Goal: Transaction & Acquisition: Subscribe to service/newsletter

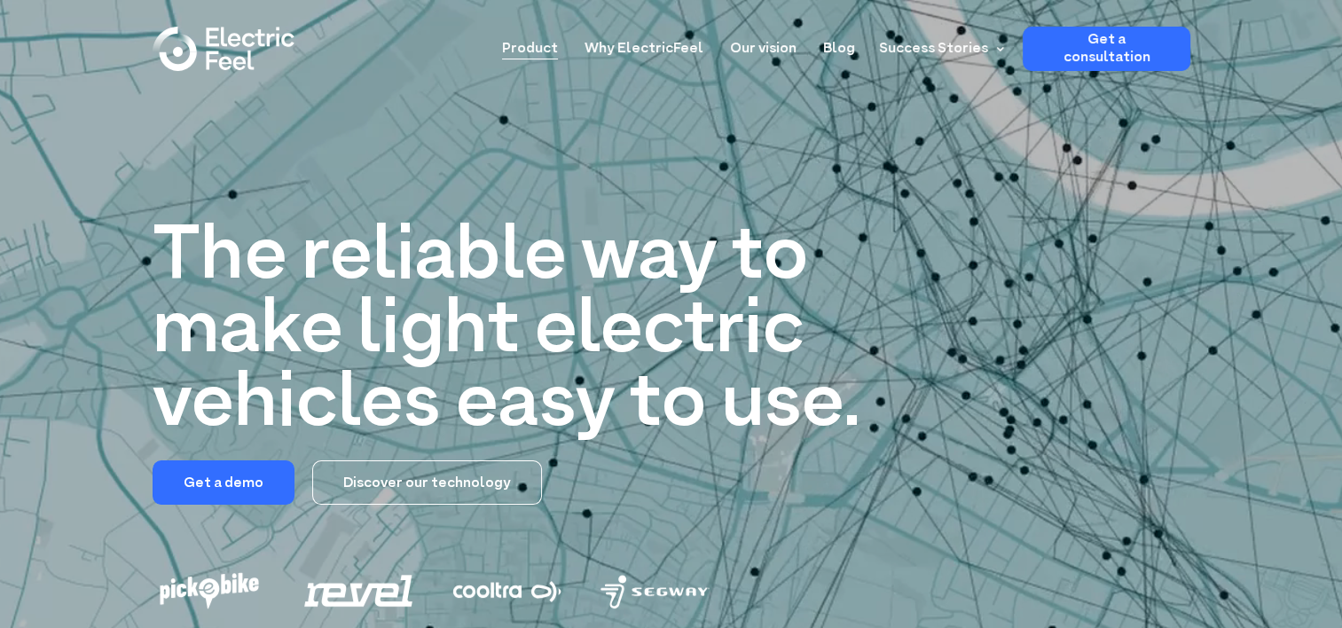
click at [539, 43] on link "Product" at bounding box center [530, 43] width 56 height 33
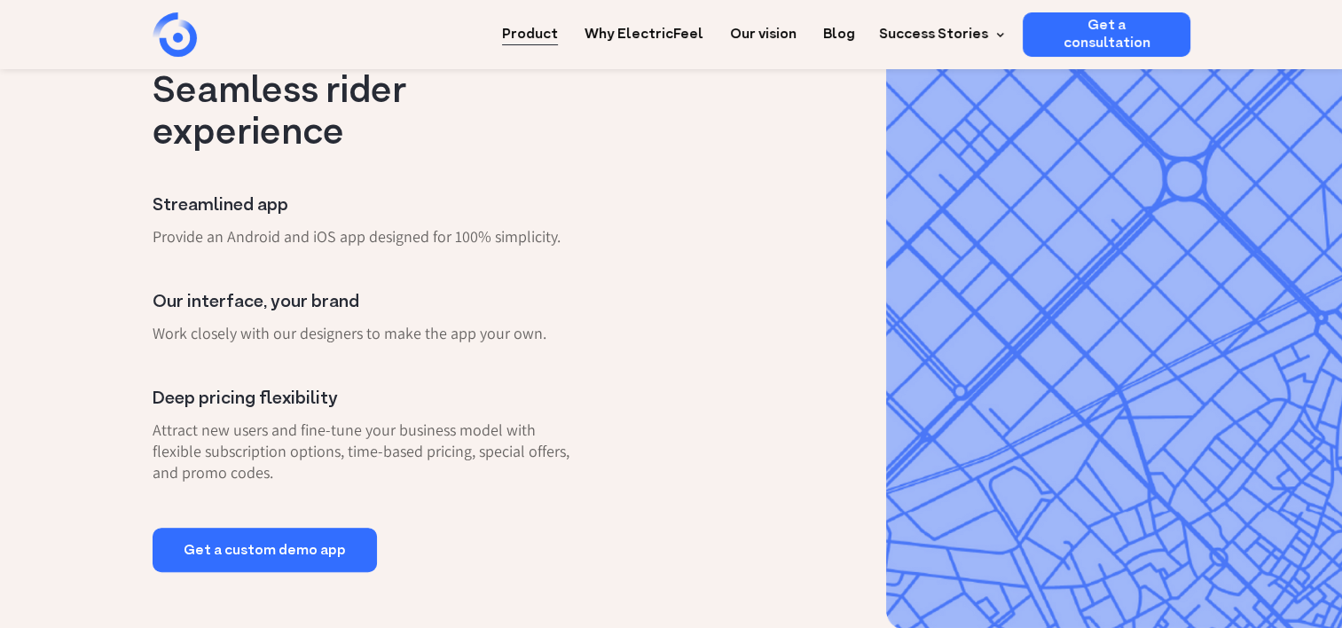
scroll to position [672, 0]
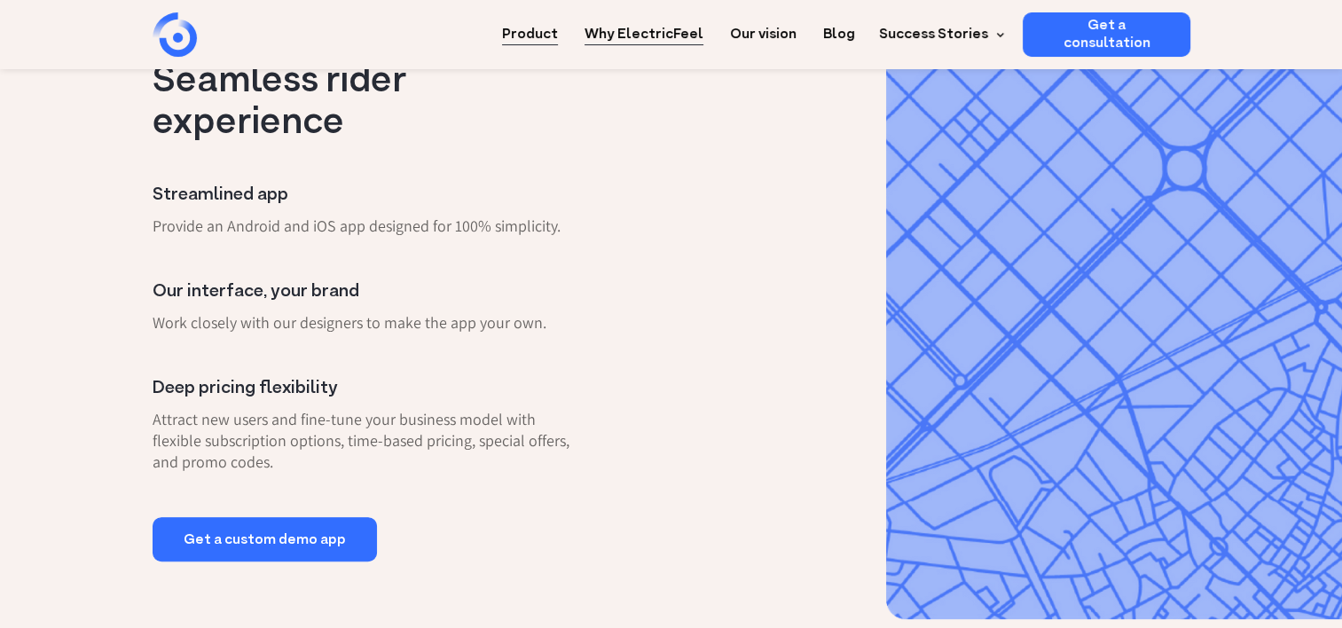
click at [651, 30] on link "Why ElectricFeel" at bounding box center [644, 28] width 119 height 33
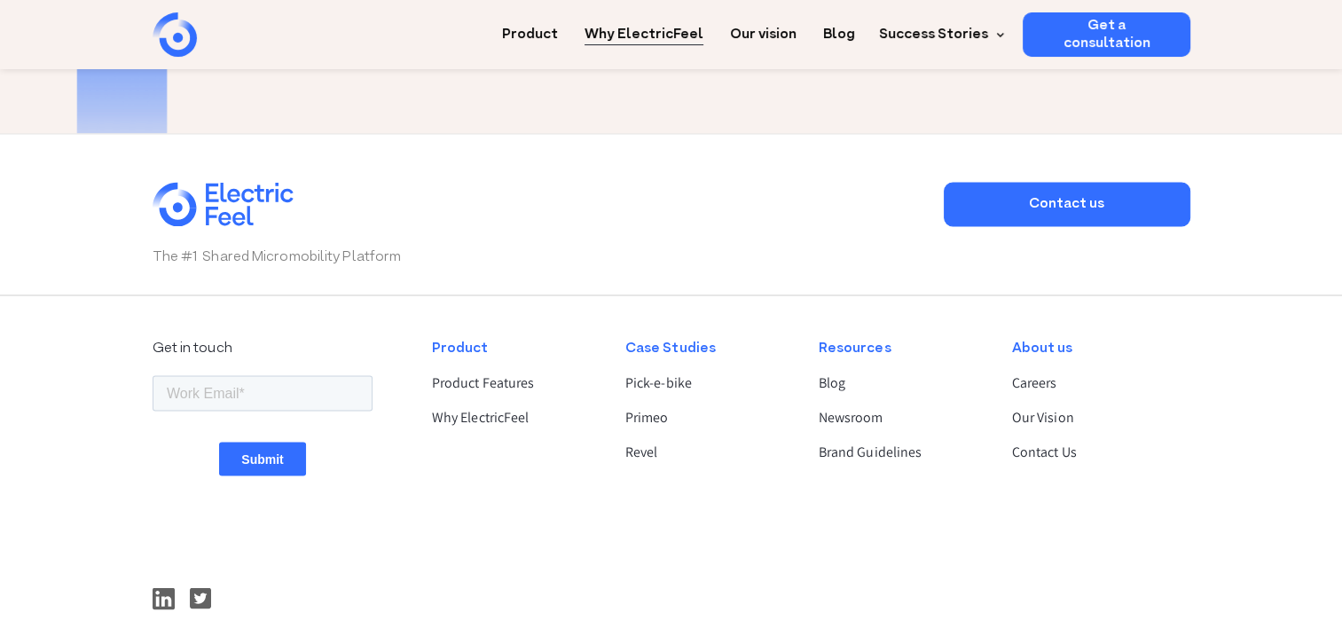
scroll to position [3035, 0]
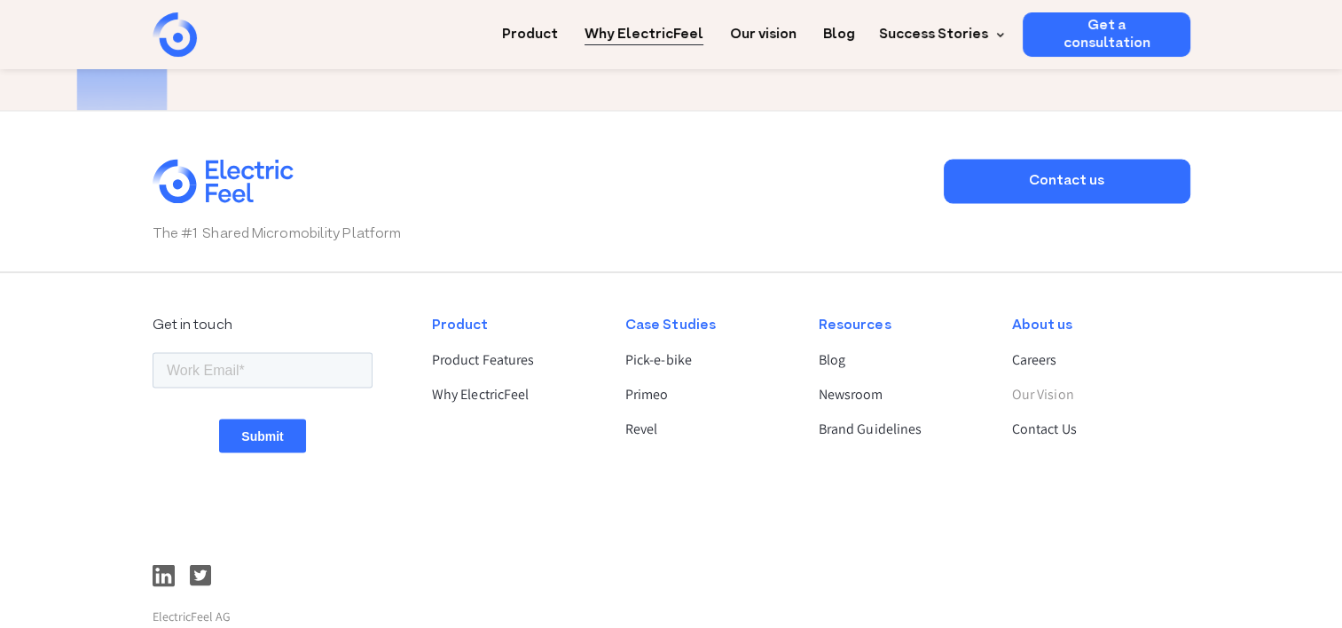
click at [1051, 394] on link "Our Vision" at bounding box center [1093, 393] width 163 height 21
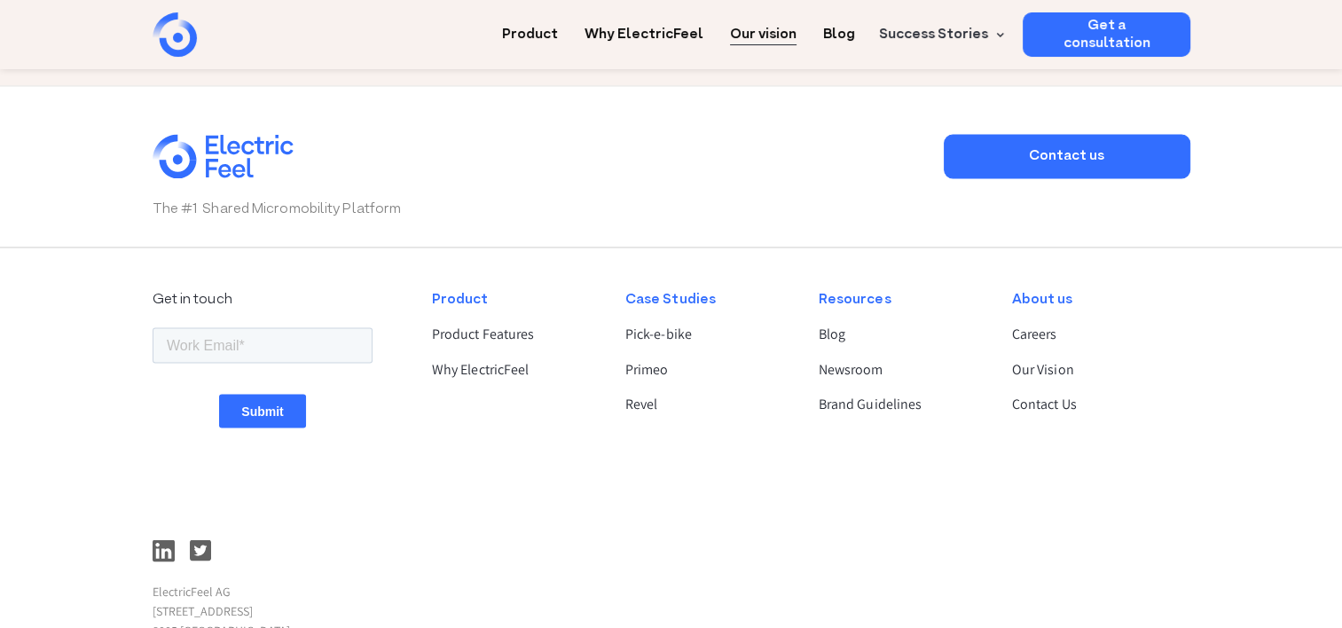
scroll to position [3016, 0]
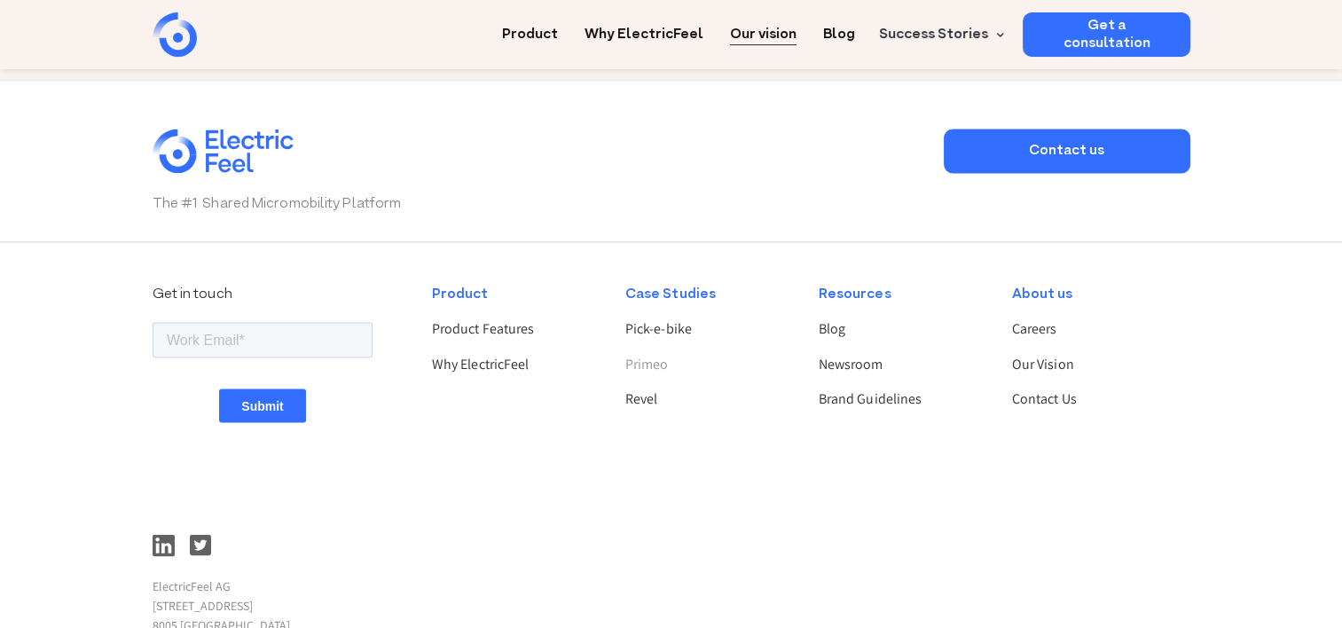
click at [642, 356] on link "Primeo" at bounding box center [707, 363] width 163 height 21
click at [254, 331] on input "email" at bounding box center [262, 338] width 220 height 35
type input "vincent.coussement@worldline.com"
click at [265, 403] on input "Submit" at bounding box center [261, 405] width 86 height 34
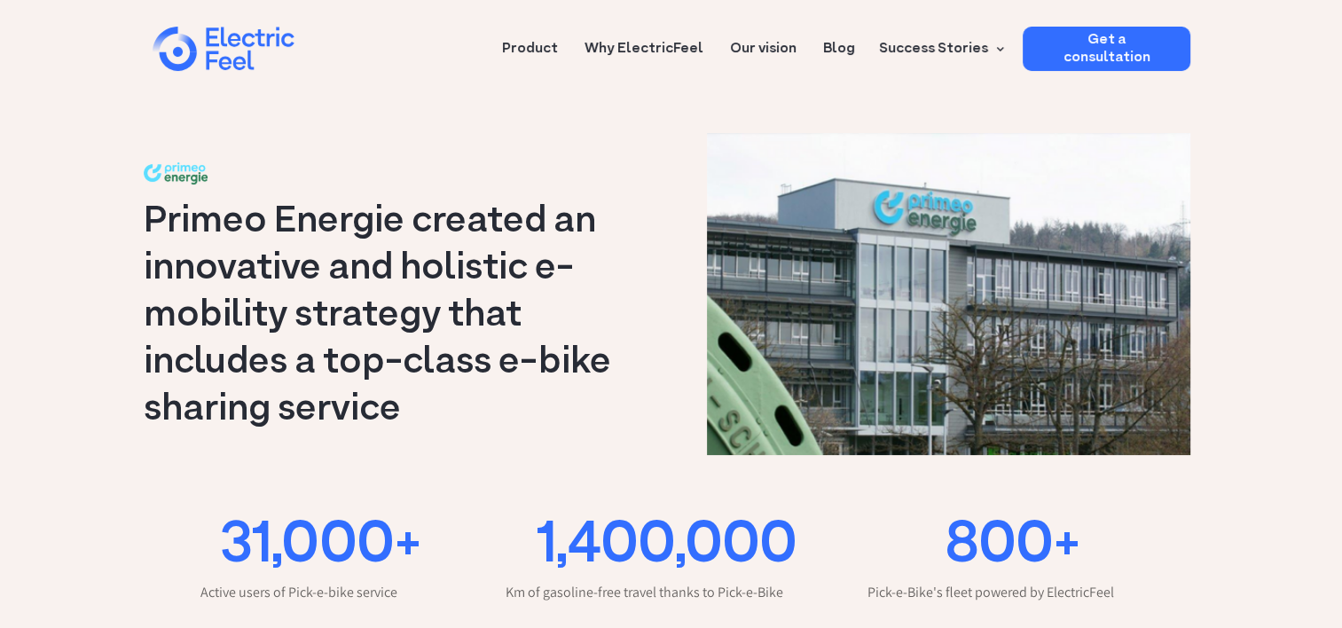
click at [642, 356] on h1 "Primeo Energie created an innovative and holistic e-mobility strategy that incl…" at bounding box center [403, 316] width 519 height 235
